Goal: Transaction & Acquisition: Purchase product/service

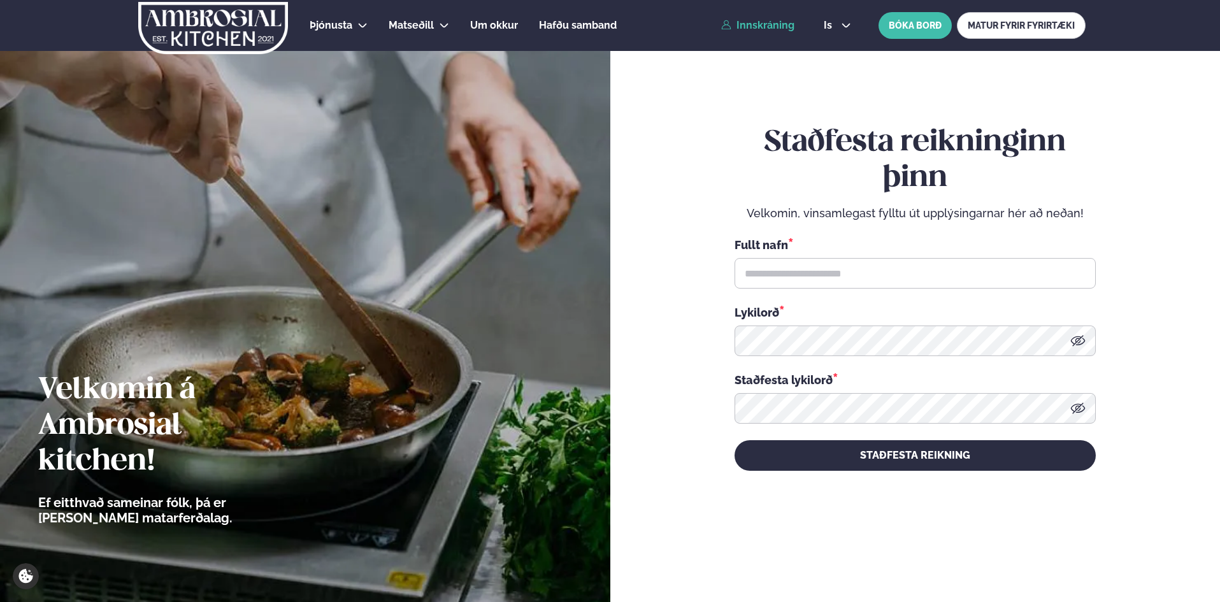
click at [765, 24] on link "Innskráning" at bounding box center [757, 25] width 73 height 11
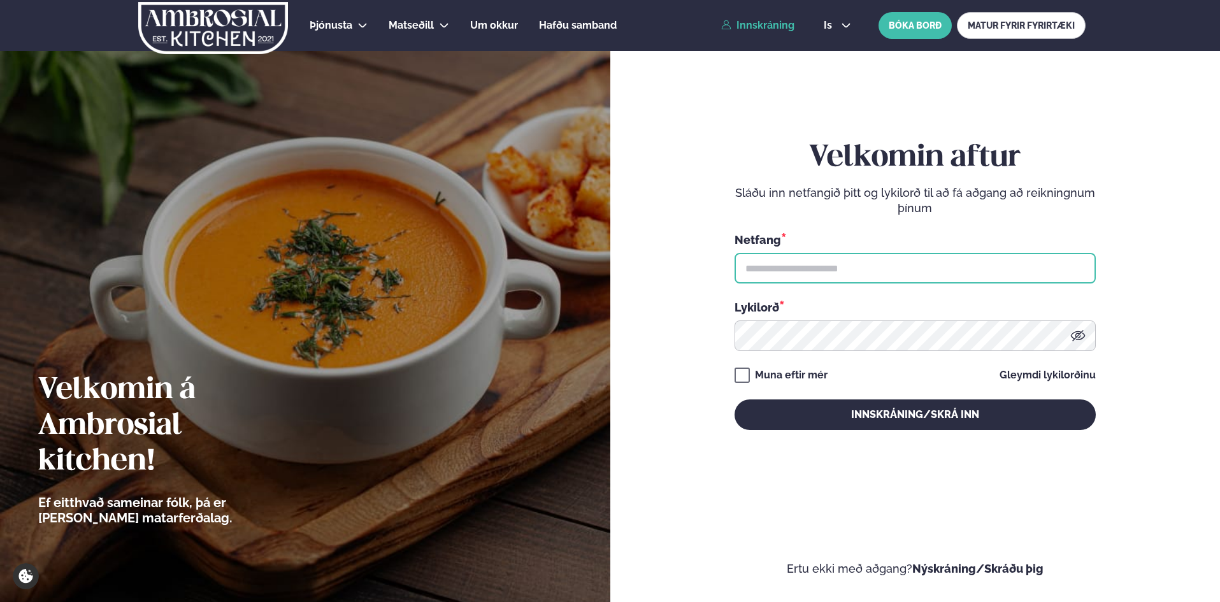
type input "**********"
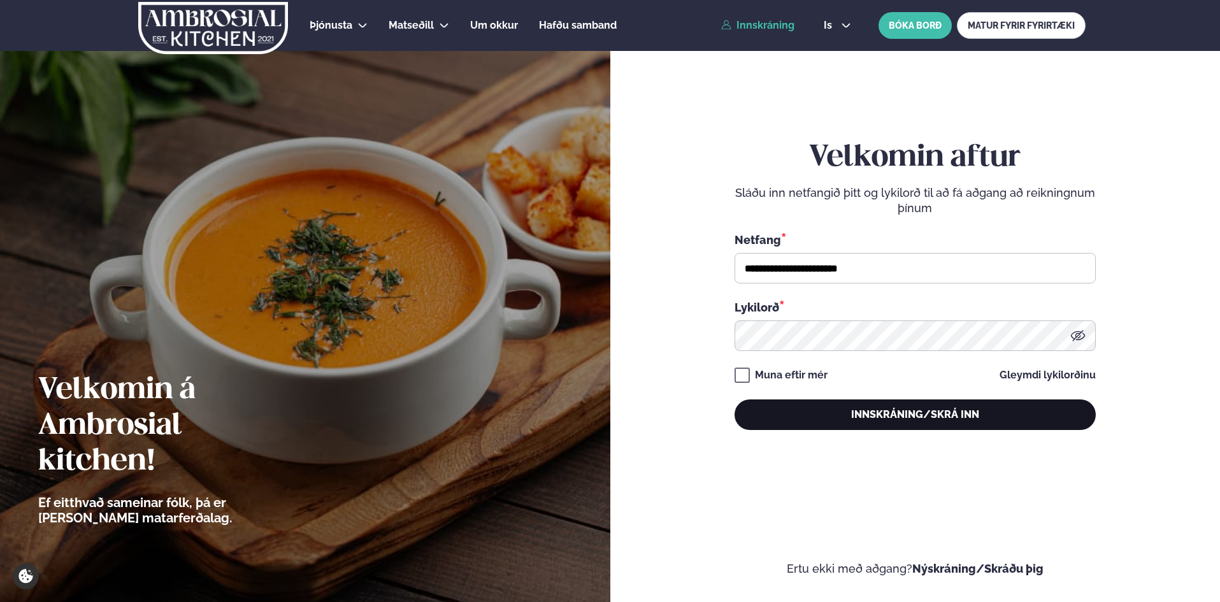
click at [952, 409] on button "Innskráning/Skrá inn" at bounding box center [915, 414] width 361 height 31
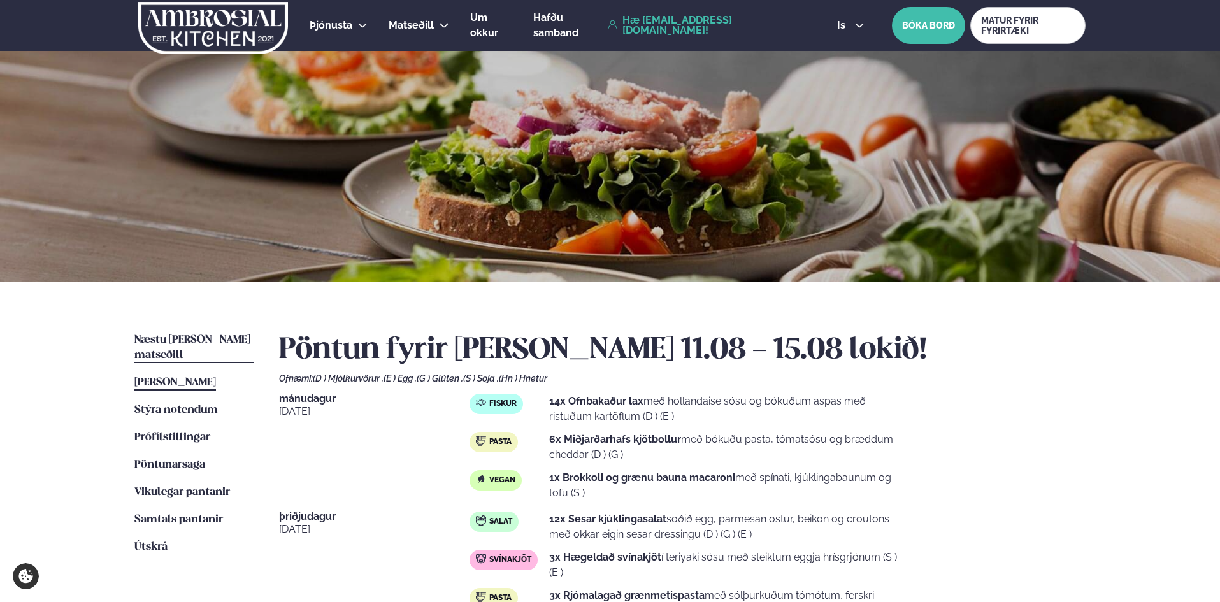
click at [225, 334] on link "Næstu [PERSON_NAME] matseðill Næsta vika" at bounding box center [193, 348] width 119 height 31
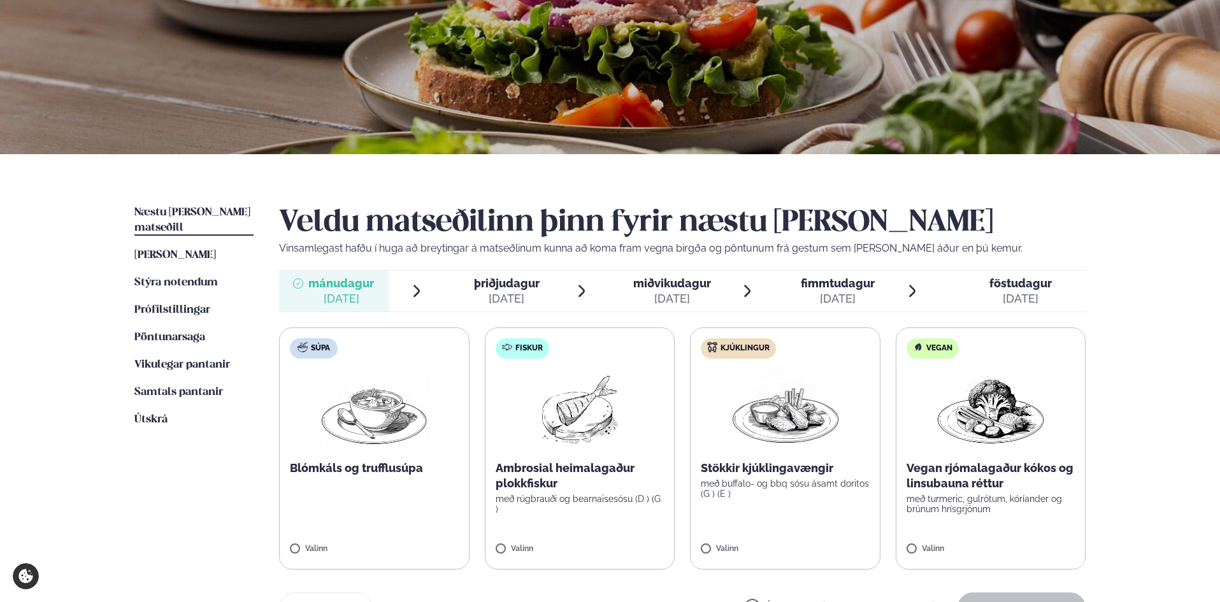
scroll to position [191, 0]
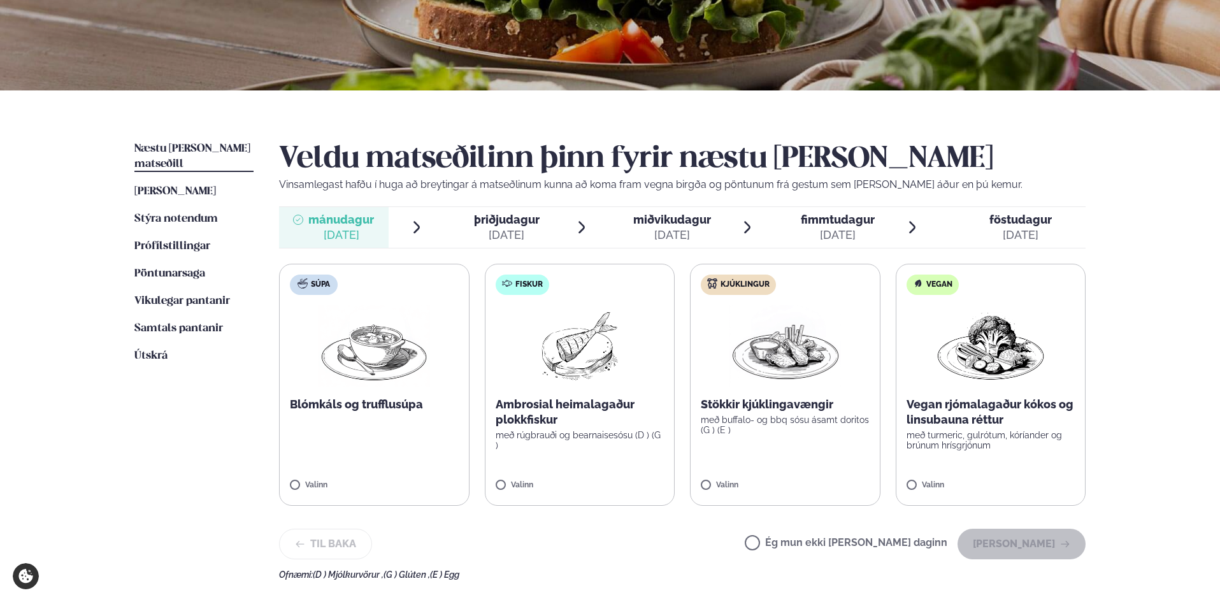
click at [620, 398] on p "Ambrosial heimalagaður plokkfiskur" at bounding box center [580, 412] width 169 height 31
click at [505, 478] on label "Fiskur Ambrosial heimalagaður plokkfiskur með rúgbrauði og bearnaisesósu (D ) (…" at bounding box center [580, 385] width 190 height 242
click at [614, 472] on div at bounding box center [617, 478] width 48 height 25
click at [614, 471] on div at bounding box center [617, 478] width 48 height 25
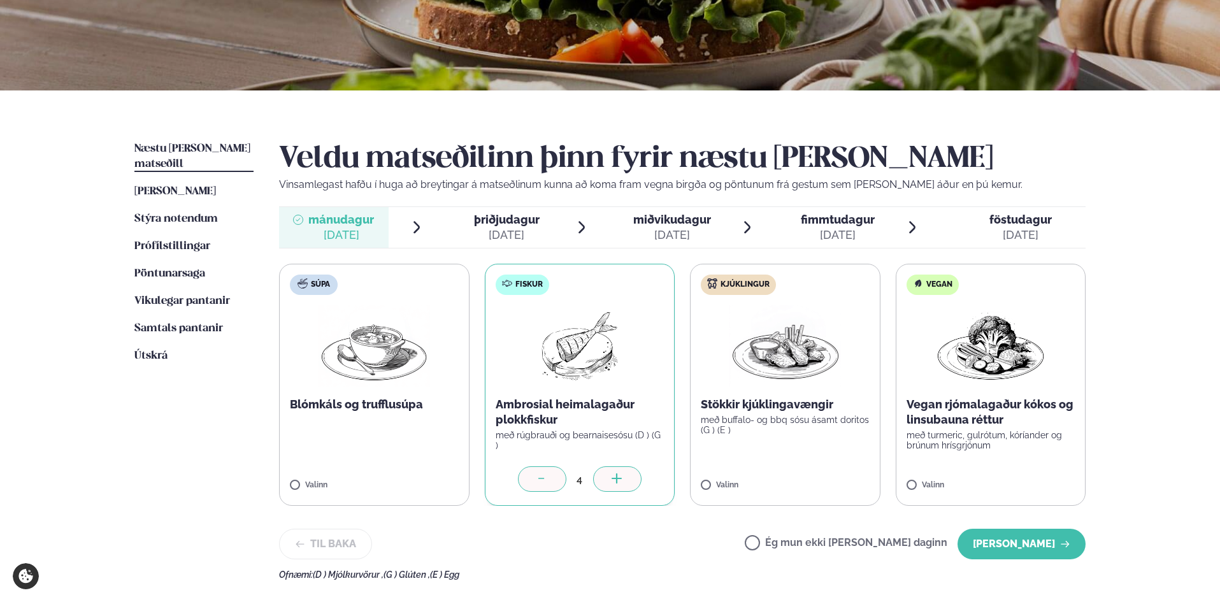
click at [614, 471] on div at bounding box center [617, 478] width 48 height 25
click at [615, 470] on div at bounding box center [617, 478] width 48 height 25
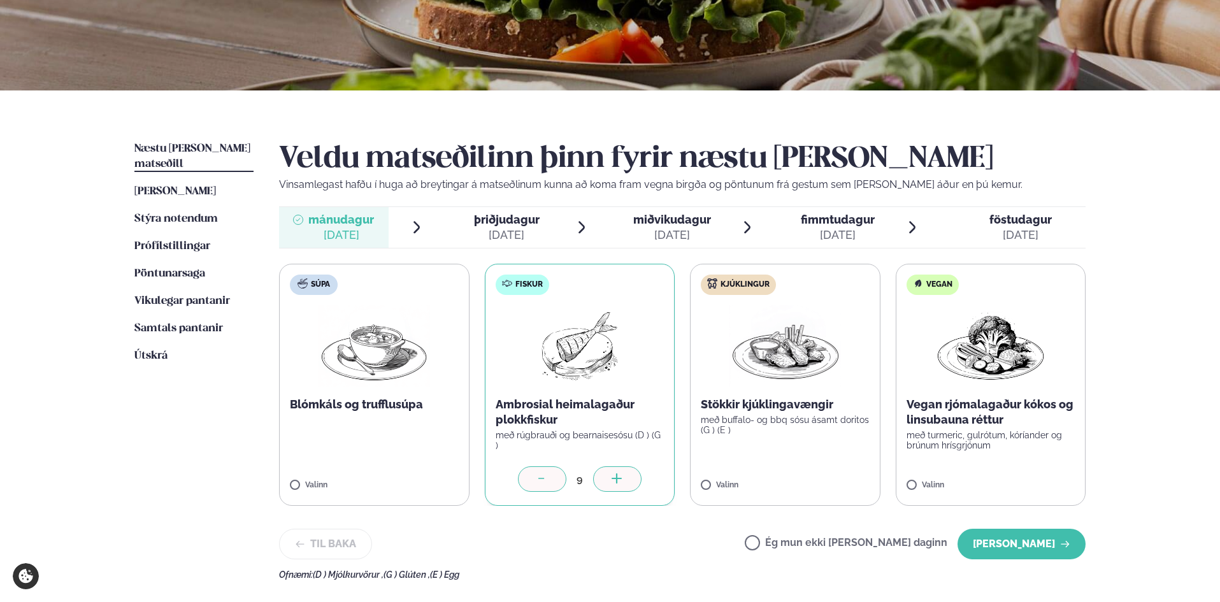
click at [617, 468] on div at bounding box center [617, 478] width 48 height 25
click at [618, 468] on div at bounding box center [617, 478] width 48 height 25
click at [619, 464] on label "Fiskur Ambrosial heimalagaður plokkfiskur með rúgbrauði og bearnaisesósu (D ) (…" at bounding box center [580, 385] width 190 height 242
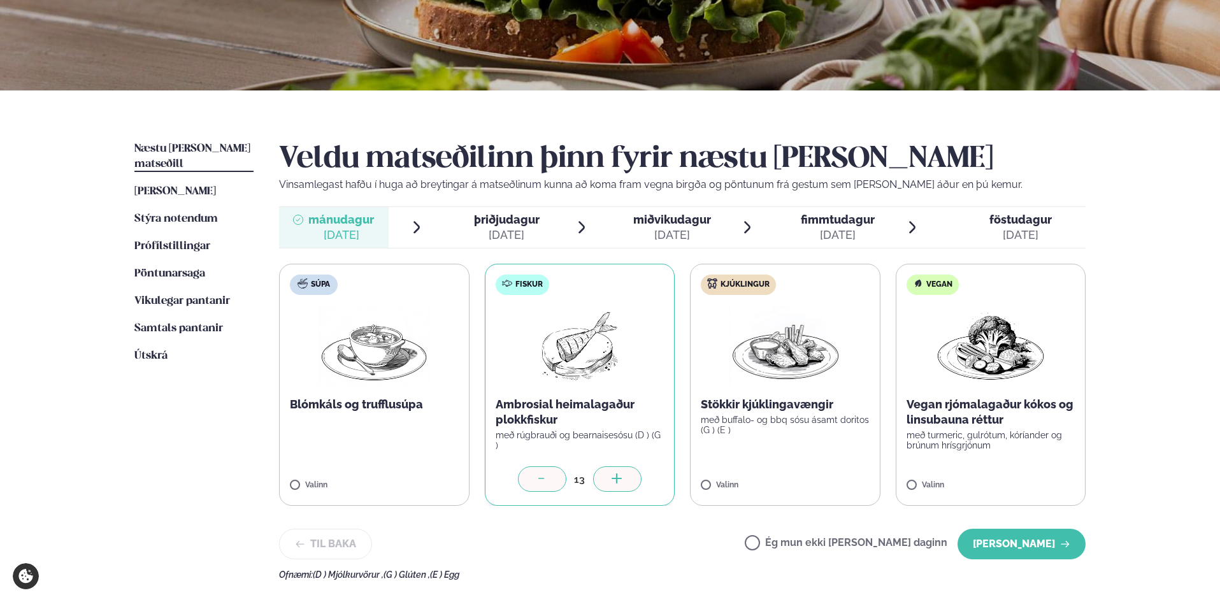
click at [619, 464] on label "Fiskur Ambrosial heimalagaður plokkfiskur með rúgbrauði og bearnaisesósu (D ) (…" at bounding box center [580, 385] width 190 height 242
click at [621, 482] on icon at bounding box center [617, 479] width 13 height 13
click at [621, 478] on icon at bounding box center [617, 479] width 13 height 13
click at [621, 475] on icon at bounding box center [617, 479] width 13 height 13
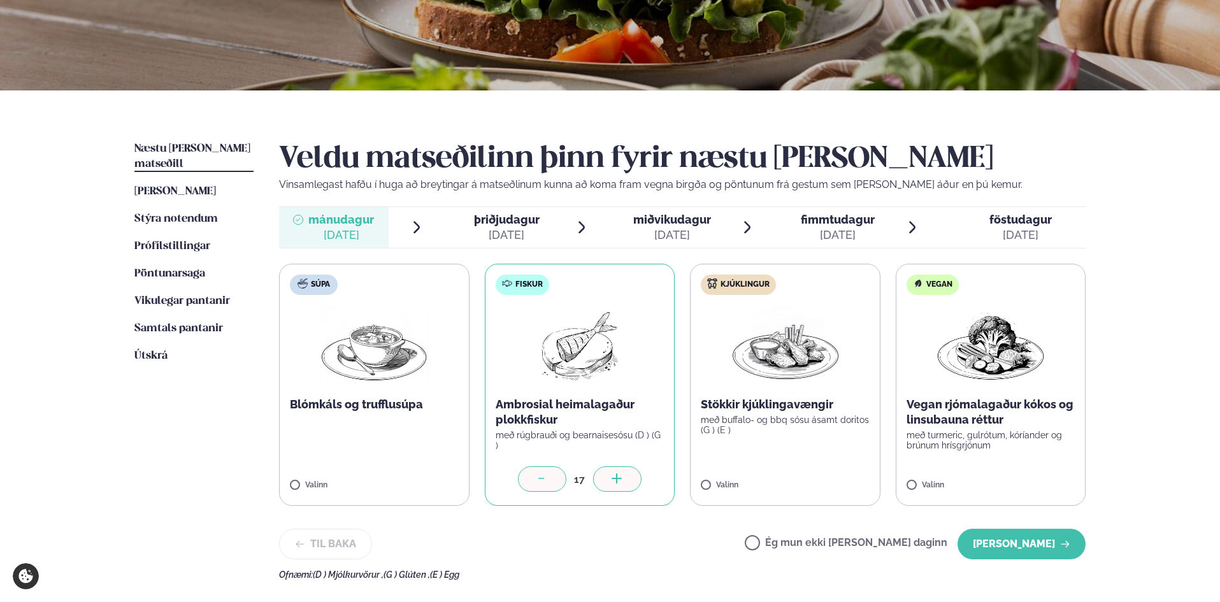
click at [622, 475] on icon at bounding box center [617, 479] width 13 height 13
click at [623, 473] on div at bounding box center [617, 478] width 48 height 25
click at [821, 454] on label "Kjúklingur Stökkir kjúklingavængir með buffalo- og bbq sósu ásamt doritos (G ) …" at bounding box center [785, 385] width 190 height 242
click at [719, 480] on label "Kjúklingur Stökkir kjúklingavængir með buffalo- og bbq sósu ásamt doritos (G ) …" at bounding box center [785, 385] width 190 height 242
click at [814, 479] on div at bounding box center [822, 478] width 48 height 25
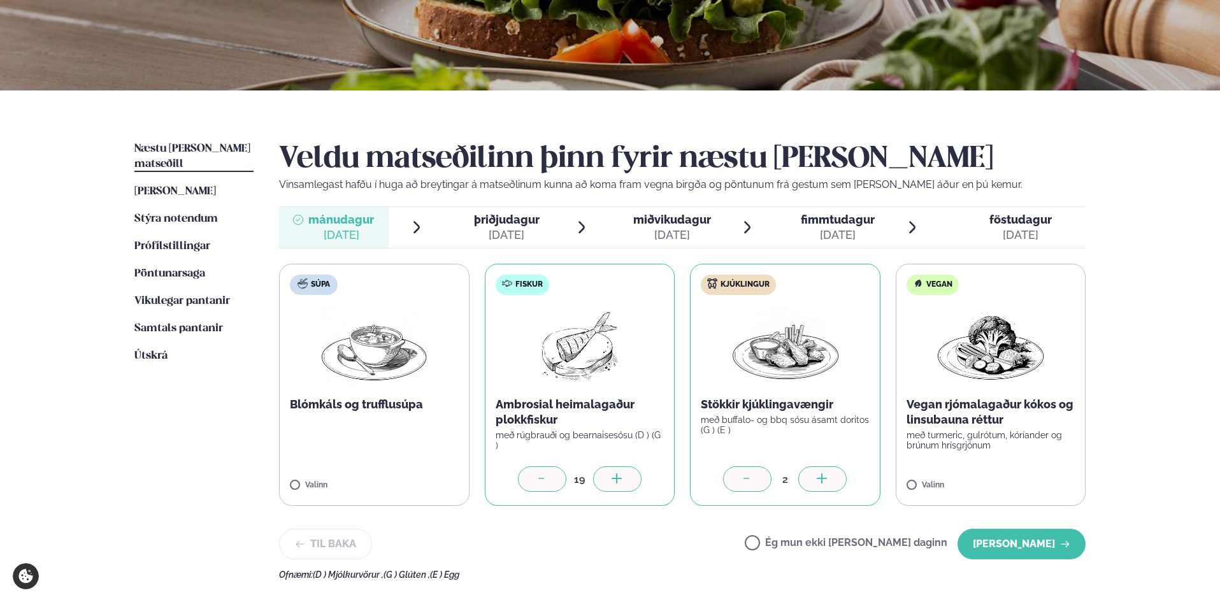
click at [814, 479] on div at bounding box center [822, 478] width 48 height 25
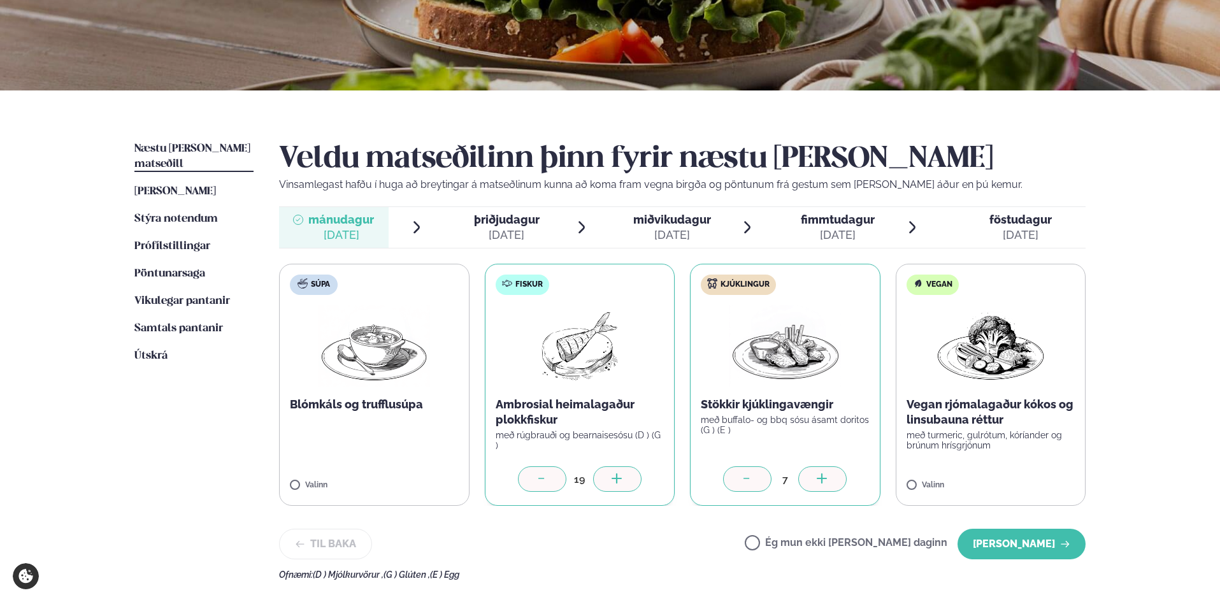
click at [814, 479] on div at bounding box center [822, 478] width 48 height 25
click at [1005, 533] on button "[PERSON_NAME]" at bounding box center [1022, 544] width 128 height 31
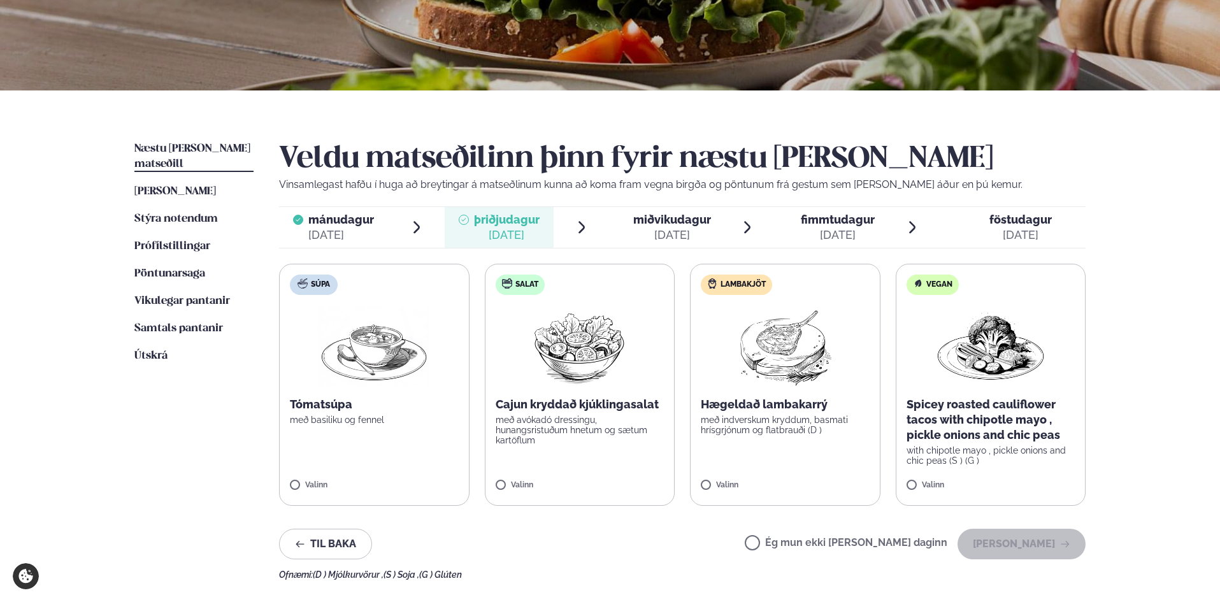
click at [599, 453] on label "Salat Cajun kryddað kjúklingasalat með avókadó dressingu, hunangsristuðum hnetu…" at bounding box center [580, 385] width 190 height 242
click at [500, 479] on label "Salat Cajun kryddað kjúklingasalat með avókadó dressingu, hunangsristuðum hnetu…" at bounding box center [580, 385] width 190 height 242
click at [624, 467] on div at bounding box center [617, 478] width 48 height 25
drag, startPoint x: 621, startPoint y: 464, endPoint x: 613, endPoint y: 454, distance: 13.1
click at [614, 456] on label "Salat Cajun kryddað kjúklingasalat með avókadó dressingu, hunangsristuðum hnetu…" at bounding box center [580, 385] width 190 height 242
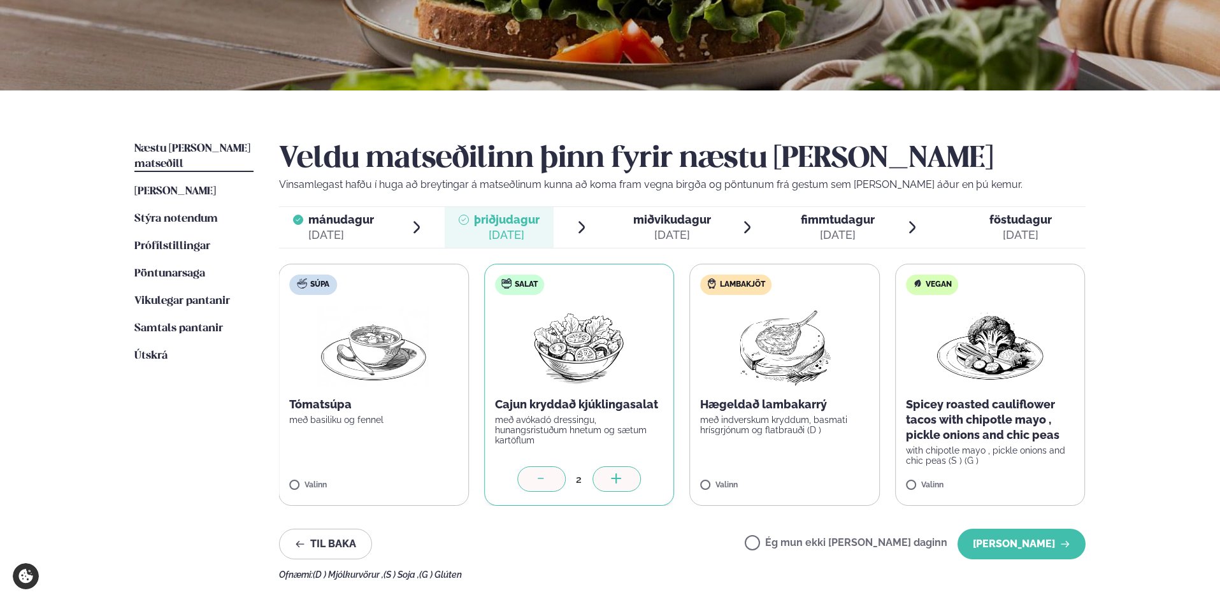
click at [622, 484] on icon at bounding box center [616, 479] width 13 height 13
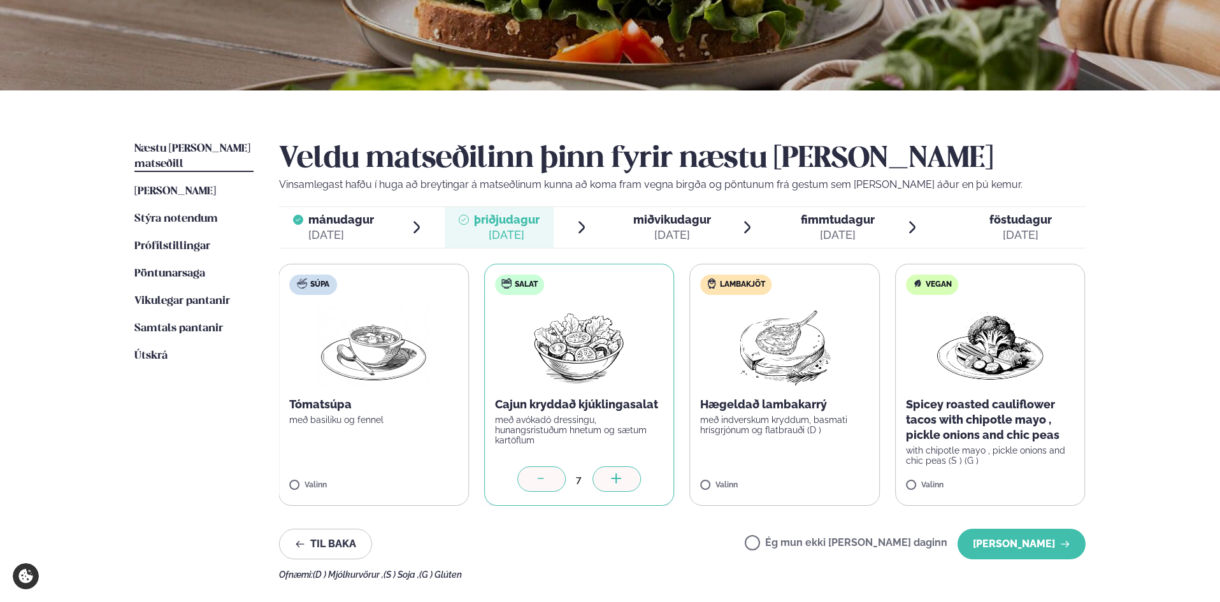
click at [623, 485] on icon at bounding box center [616, 479] width 13 height 13
click at [624, 485] on div at bounding box center [617, 478] width 48 height 25
click at [615, 479] on icon at bounding box center [617, 478] width 10 height 1
click at [615, 484] on icon at bounding box center [617, 479] width 13 height 13
click at [614, 488] on div at bounding box center [617, 478] width 48 height 25
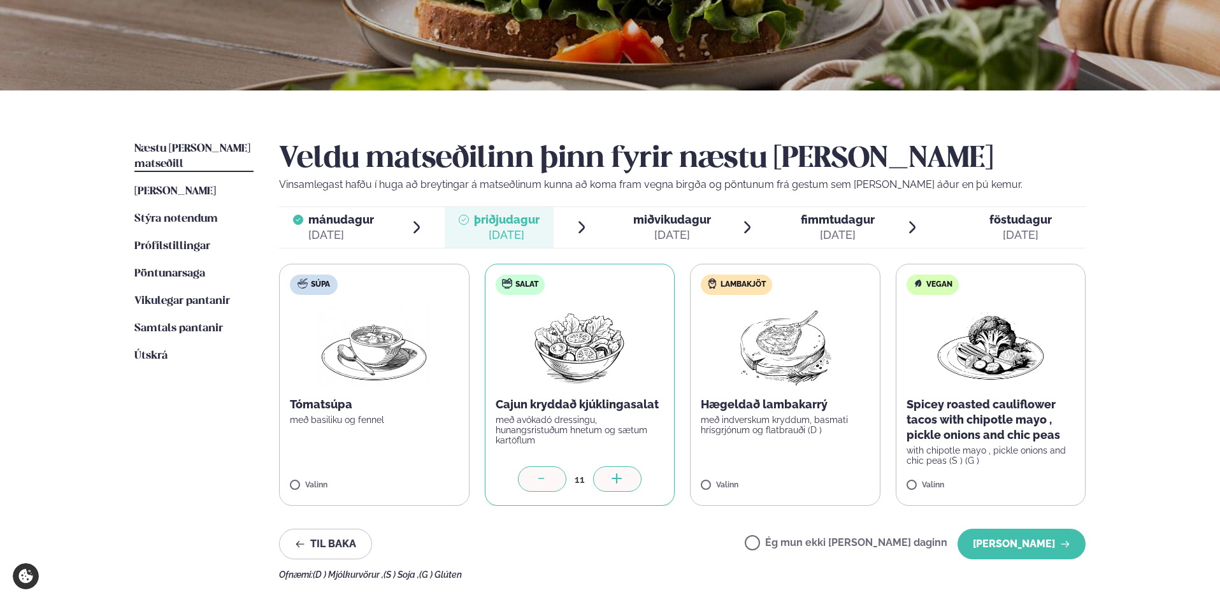
click at [614, 488] on div at bounding box center [617, 478] width 48 height 25
click at [614, 477] on icon at bounding box center [617, 479] width 13 height 13
click at [614, 478] on icon at bounding box center [617, 479] width 13 height 13
click at [614, 480] on icon at bounding box center [617, 479] width 13 height 13
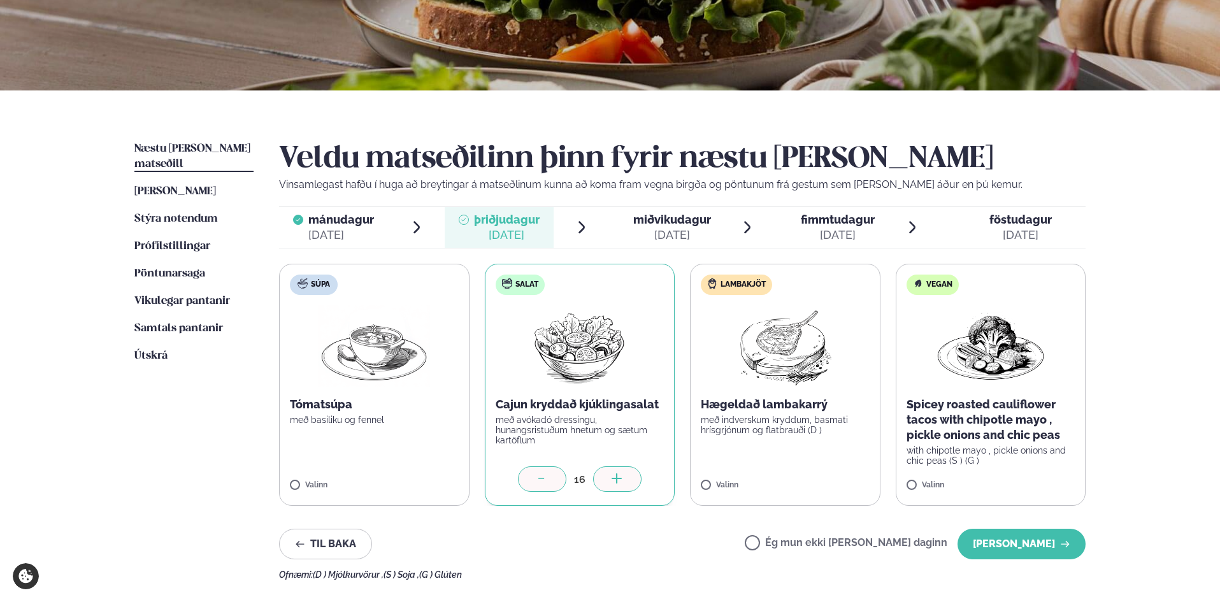
click at [614, 480] on icon at bounding box center [617, 479] width 13 height 13
click at [542, 481] on icon at bounding box center [542, 479] width 13 height 13
click at [819, 485] on icon at bounding box center [822, 479] width 13 height 13
click at [819, 486] on icon at bounding box center [822, 479] width 13 height 13
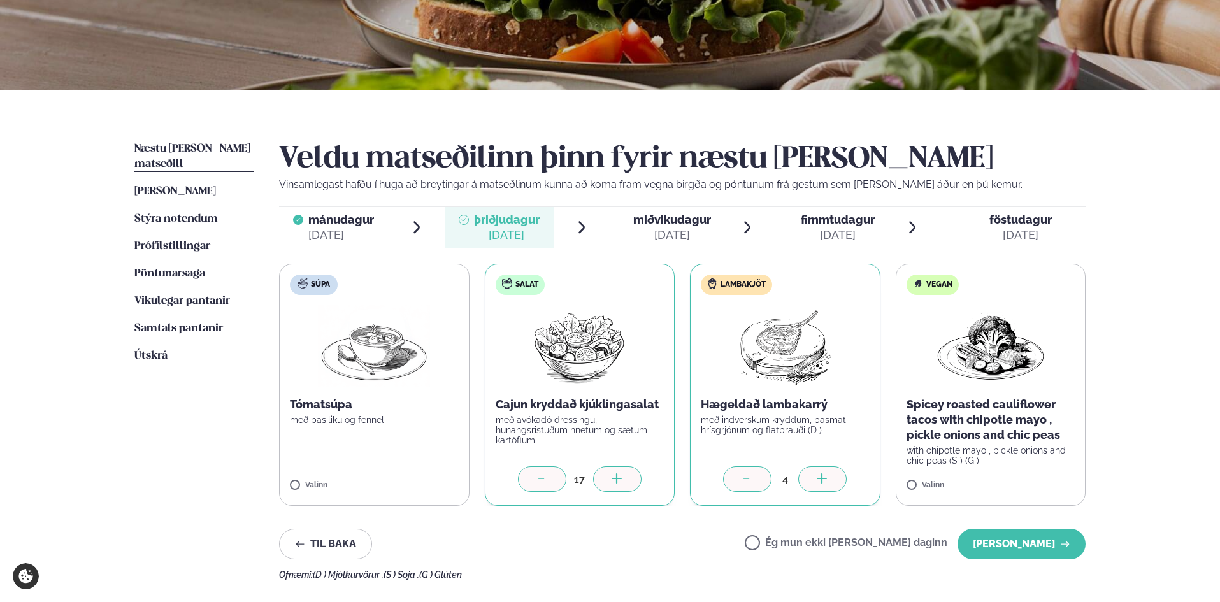
click at [819, 488] on div at bounding box center [822, 478] width 48 height 25
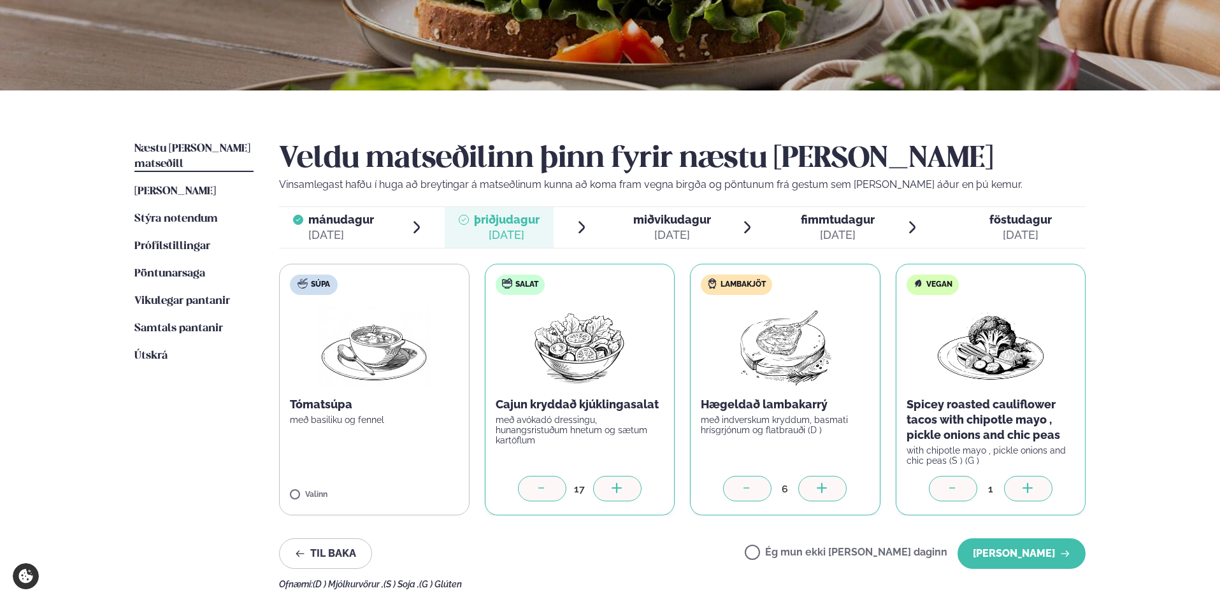
click at [1035, 493] on div at bounding box center [1028, 488] width 48 height 25
click at [1035, 494] on div at bounding box center [1028, 488] width 48 height 25
click at [1040, 561] on button "[PERSON_NAME]" at bounding box center [1022, 553] width 128 height 31
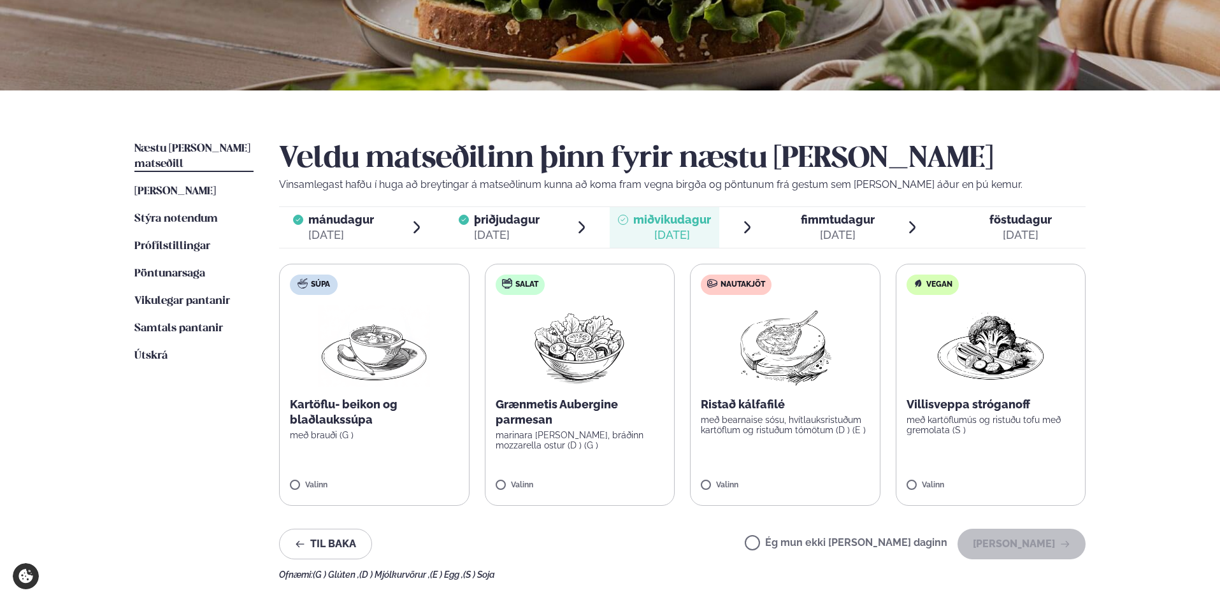
click at [733, 440] on label "Nautakjöt Ristað kálfafilé með bearnaise sósu, hvítlauksristuðum kartöflum og r…" at bounding box center [785, 385] width 190 height 242
click at [736, 422] on p "með bearnaise sósu, hvítlauksristuðum kartöflum og ristuðum tómötum (D ) (E )" at bounding box center [785, 425] width 169 height 20
click at [613, 463] on label "Salat Grænmetis Aubergine parmesan marinara [PERSON_NAME], bráðinn mozzarella o…" at bounding box center [580, 385] width 190 height 242
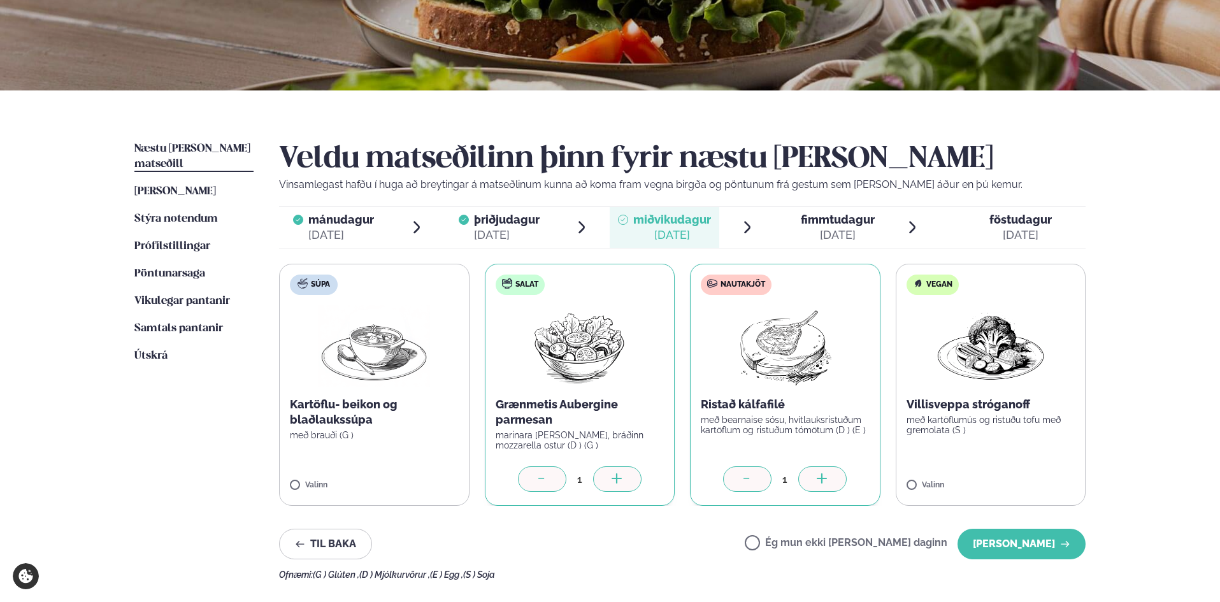
click at [621, 480] on icon at bounding box center [617, 479] width 13 height 13
click at [832, 477] on div at bounding box center [822, 478] width 48 height 25
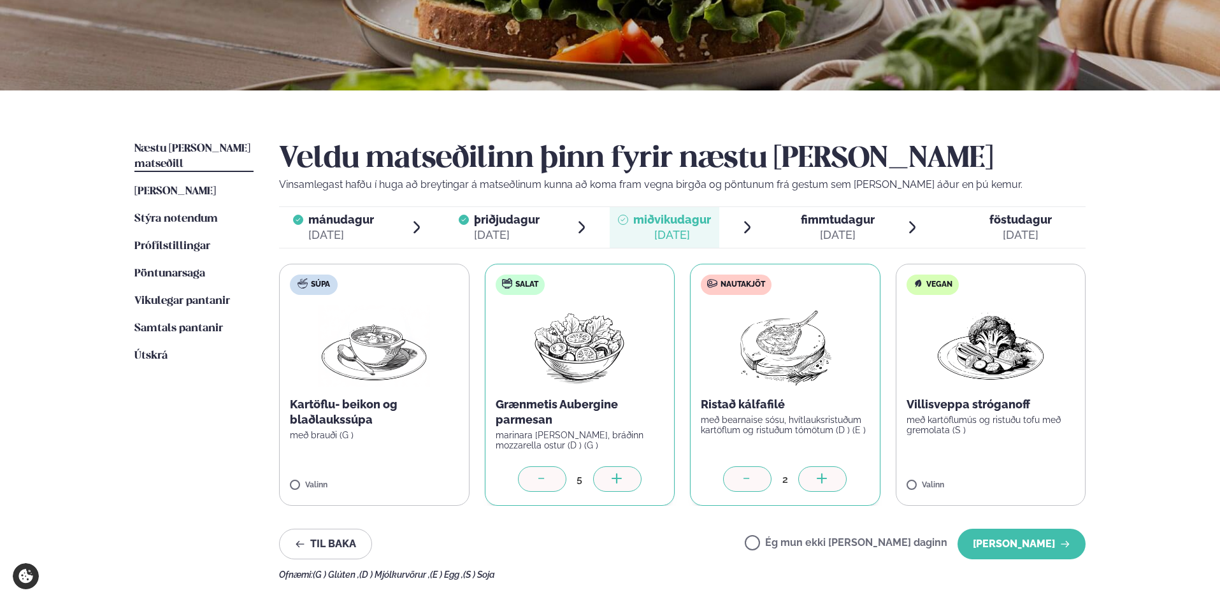
click at [832, 477] on div at bounding box center [822, 478] width 48 height 25
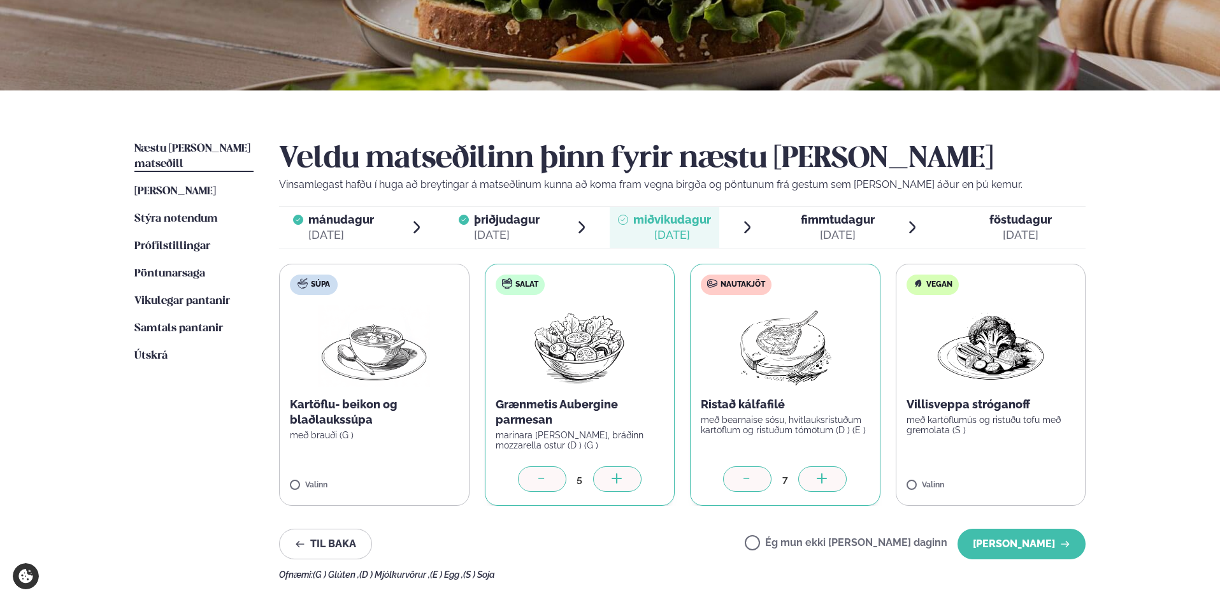
click at [832, 477] on div at bounding box center [822, 478] width 48 height 25
click at [1030, 474] on icon at bounding box center [1028, 479] width 13 height 13
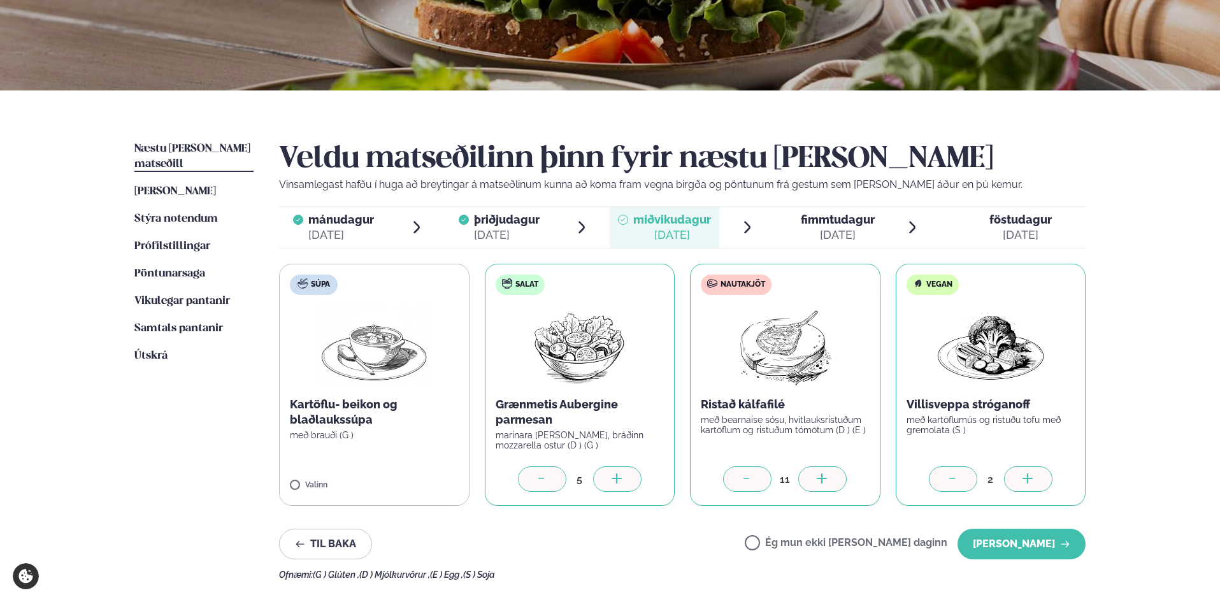
click at [1030, 474] on icon at bounding box center [1028, 479] width 13 height 13
click at [938, 472] on div at bounding box center [953, 478] width 48 height 25
click at [1019, 535] on button "[PERSON_NAME]" at bounding box center [1022, 544] width 128 height 31
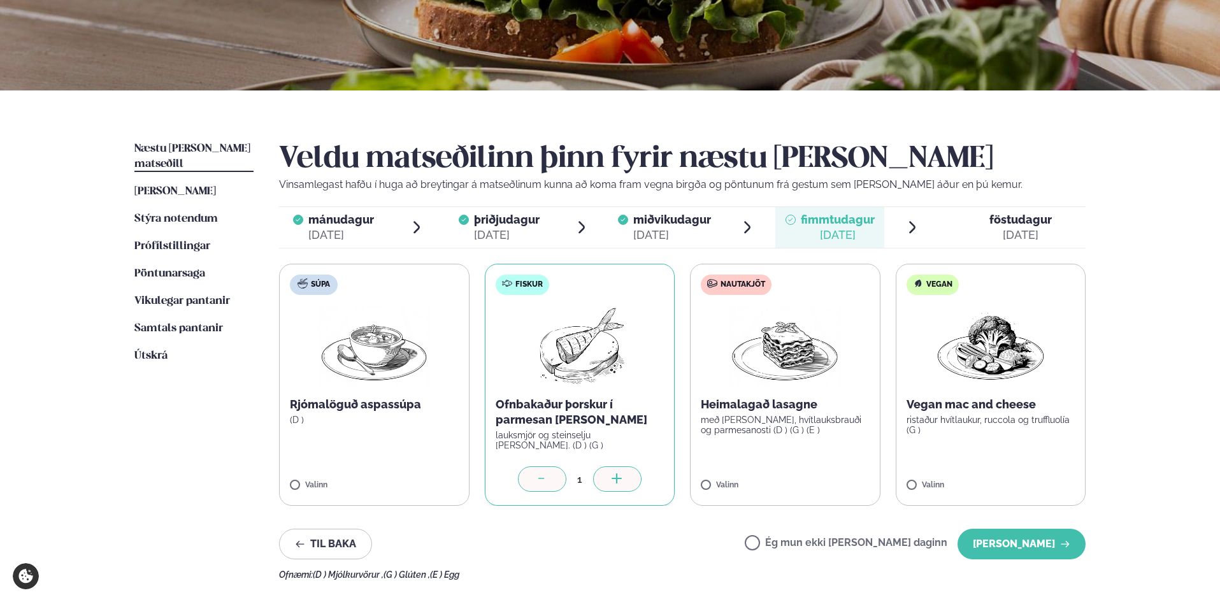
click at [607, 471] on div at bounding box center [617, 478] width 48 height 25
click at [608, 471] on div at bounding box center [617, 478] width 48 height 25
click at [609, 471] on div at bounding box center [617, 478] width 48 height 25
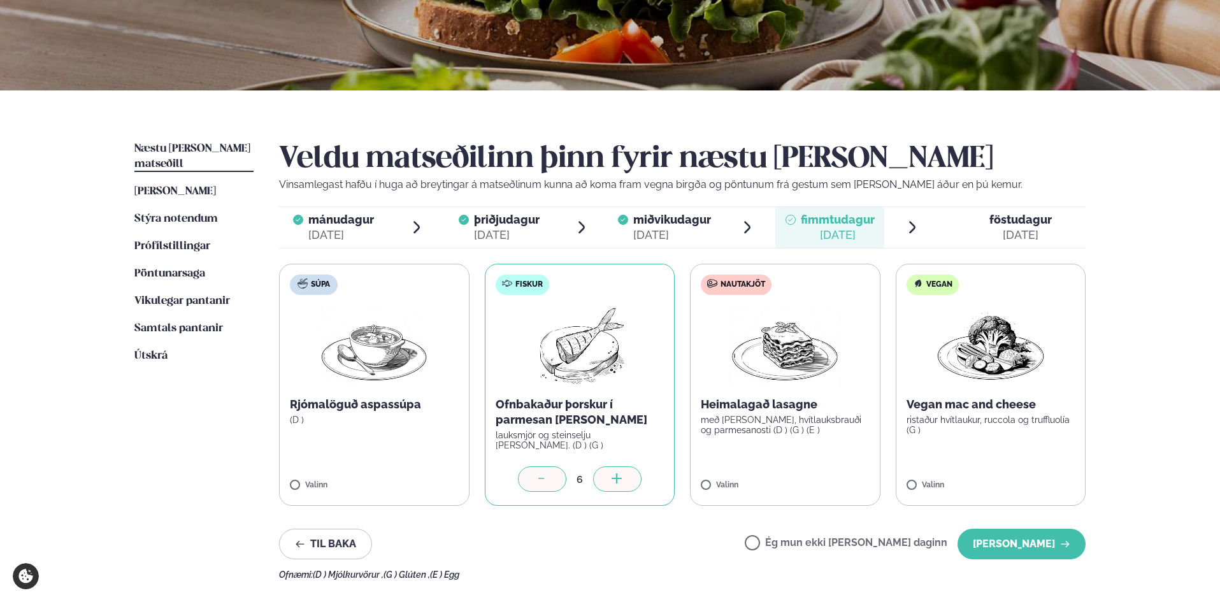
click at [609, 471] on div at bounding box center [617, 478] width 48 height 25
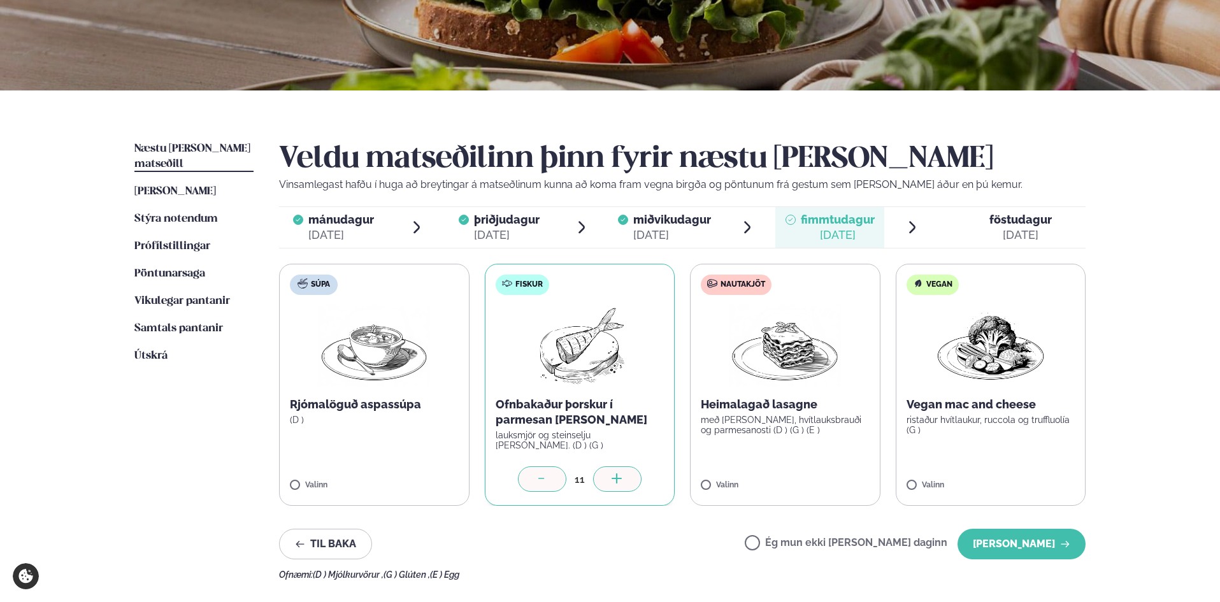
click at [609, 471] on div at bounding box center [617, 478] width 48 height 25
click at [609, 472] on div at bounding box center [617, 478] width 48 height 25
click at [837, 473] on div at bounding box center [822, 478] width 48 height 25
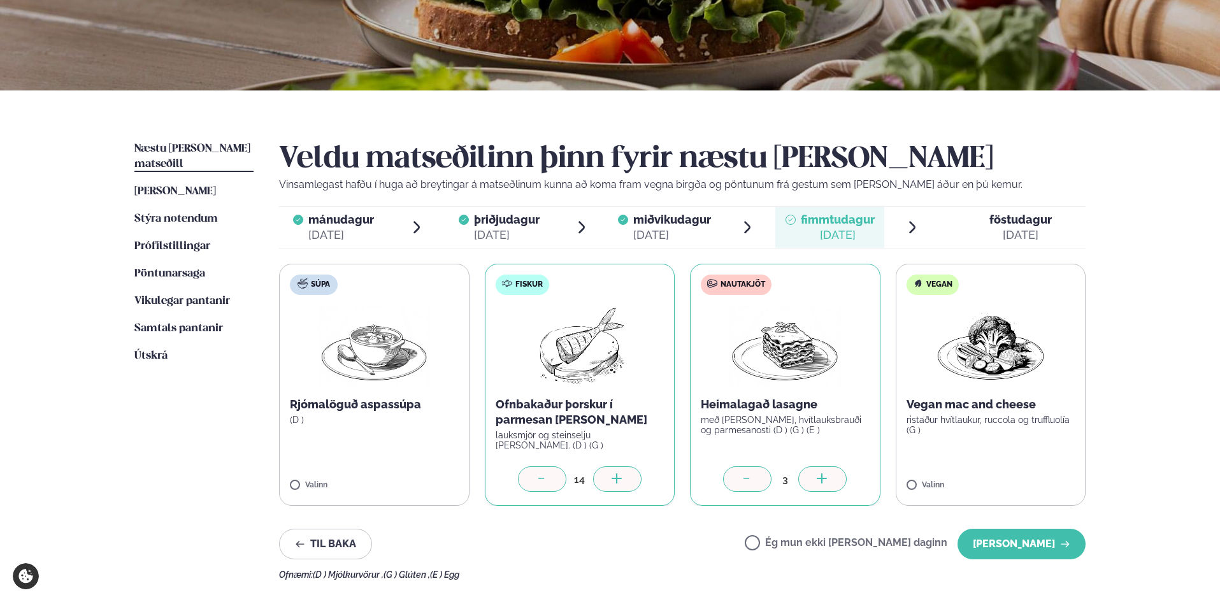
click at [837, 473] on div at bounding box center [822, 478] width 48 height 25
click at [837, 474] on div at bounding box center [822, 478] width 48 height 25
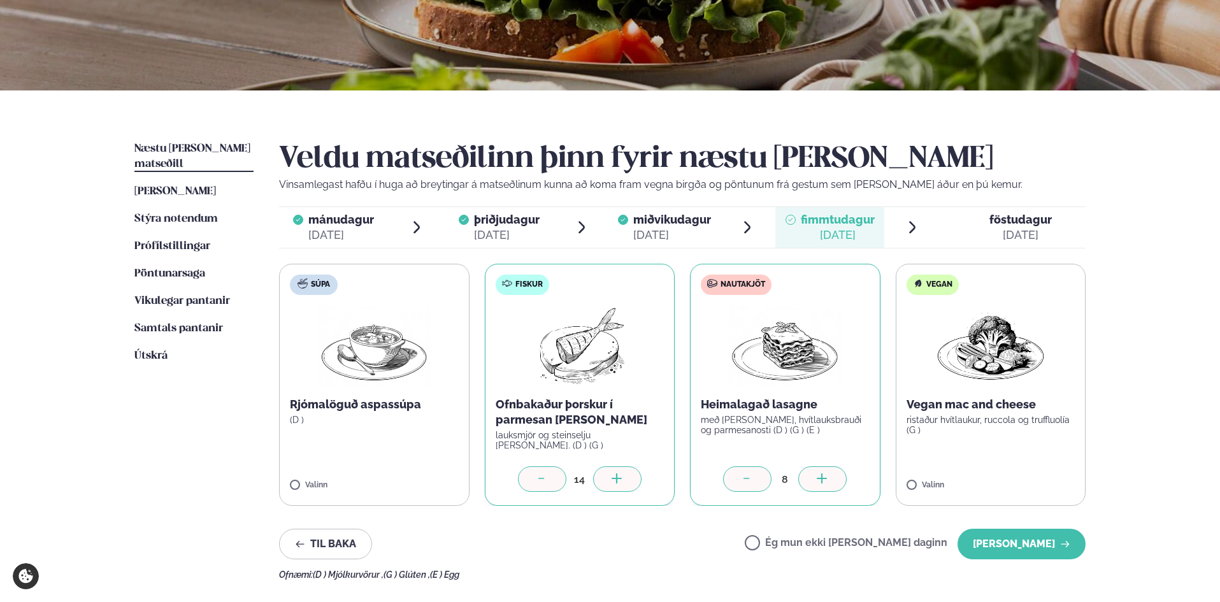
click at [837, 474] on div at bounding box center [822, 478] width 48 height 25
click at [1054, 547] on button "[PERSON_NAME]" at bounding box center [1022, 544] width 128 height 31
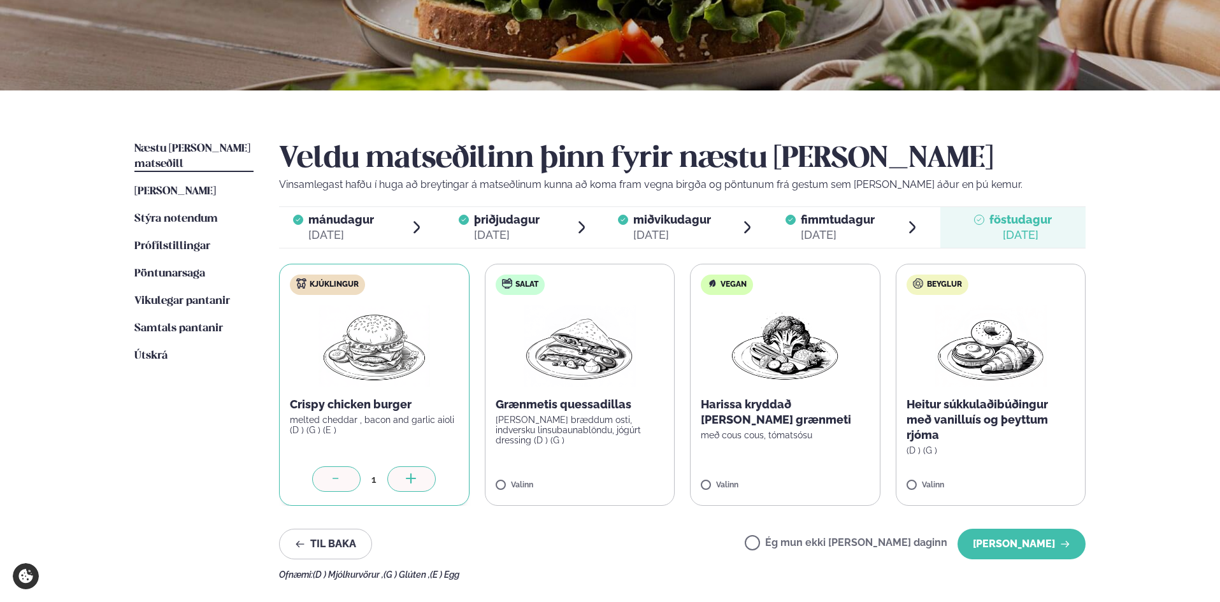
click at [406, 482] on icon at bounding box center [411, 479] width 13 height 13
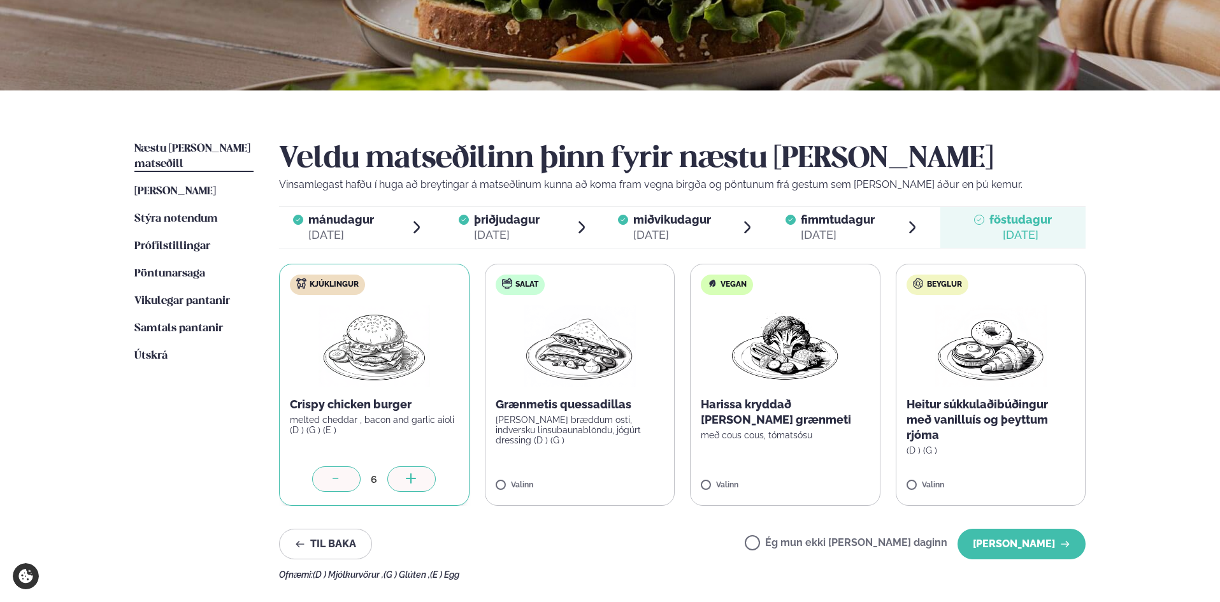
click at [406, 482] on icon at bounding box center [411, 479] width 13 height 13
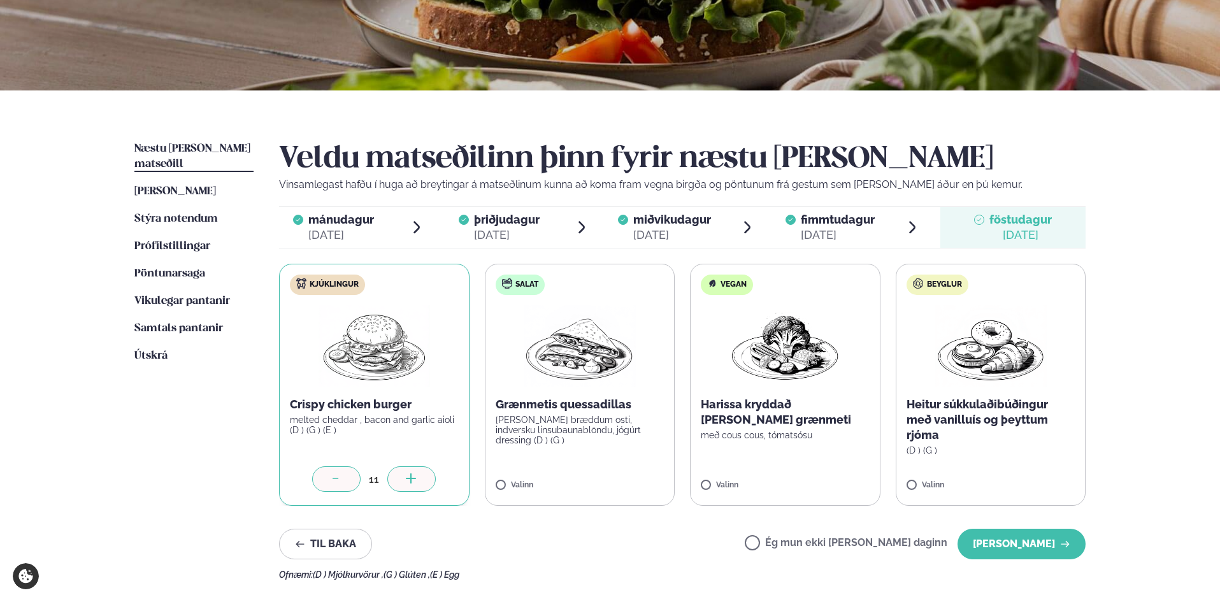
click at [406, 482] on icon at bounding box center [411, 479] width 13 height 13
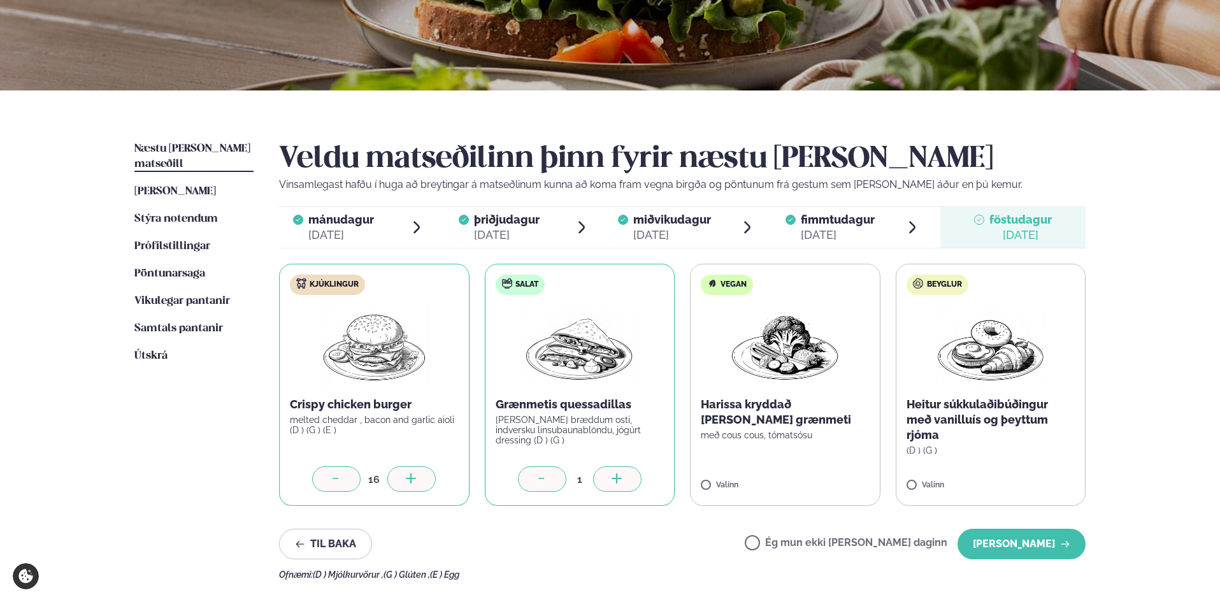
click at [613, 480] on div at bounding box center [617, 478] width 48 height 25
click at [614, 473] on icon at bounding box center [617, 479] width 13 height 13
click at [614, 474] on icon at bounding box center [617, 479] width 13 height 13
click at [1008, 540] on button "[PERSON_NAME]" at bounding box center [1022, 544] width 128 height 31
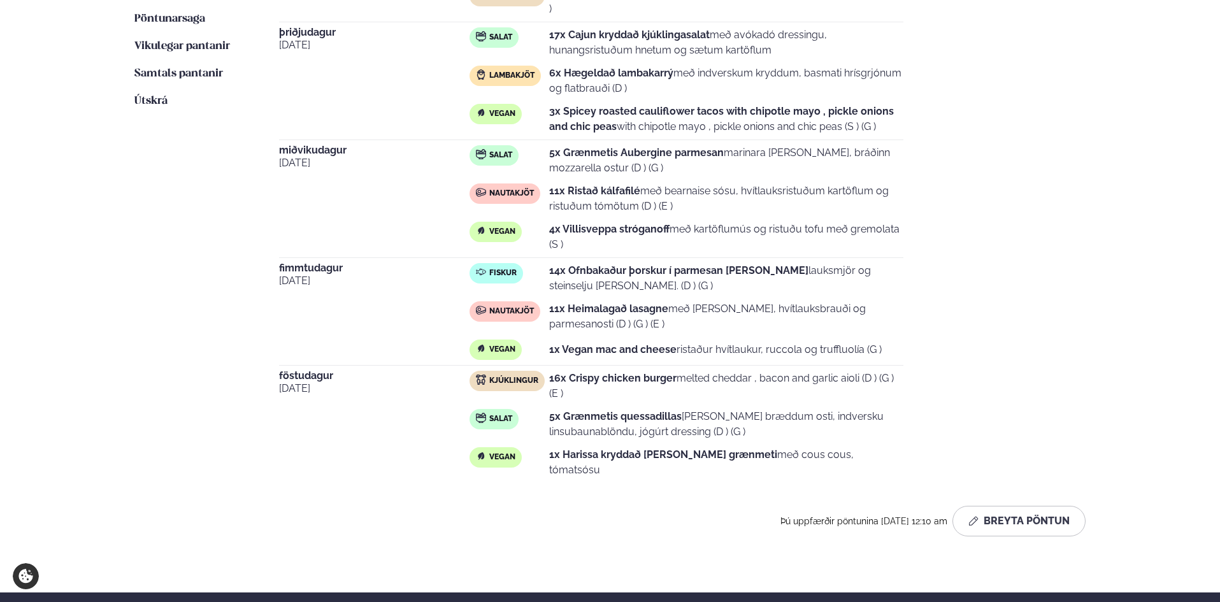
scroll to position [510, 0]
